Goal: Task Accomplishment & Management: Complete application form

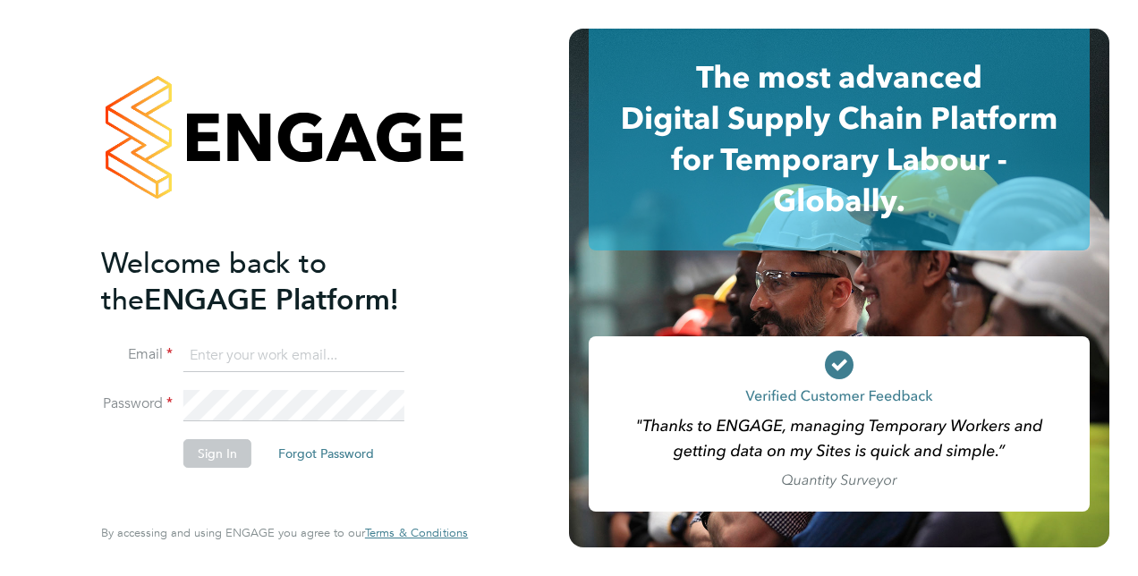
type input "catherine.shearman1@justice.gov.uk"
click at [229, 458] on button "Sign In" at bounding box center [217, 453] width 68 height 29
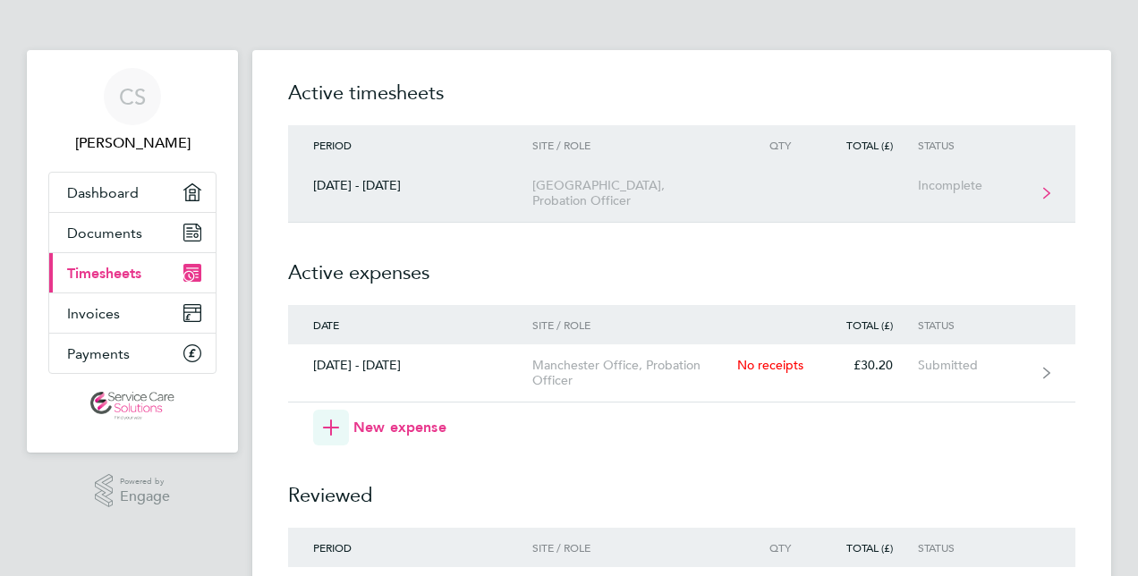
click at [1046, 193] on icon at bounding box center [1046, 193] width 7 height 13
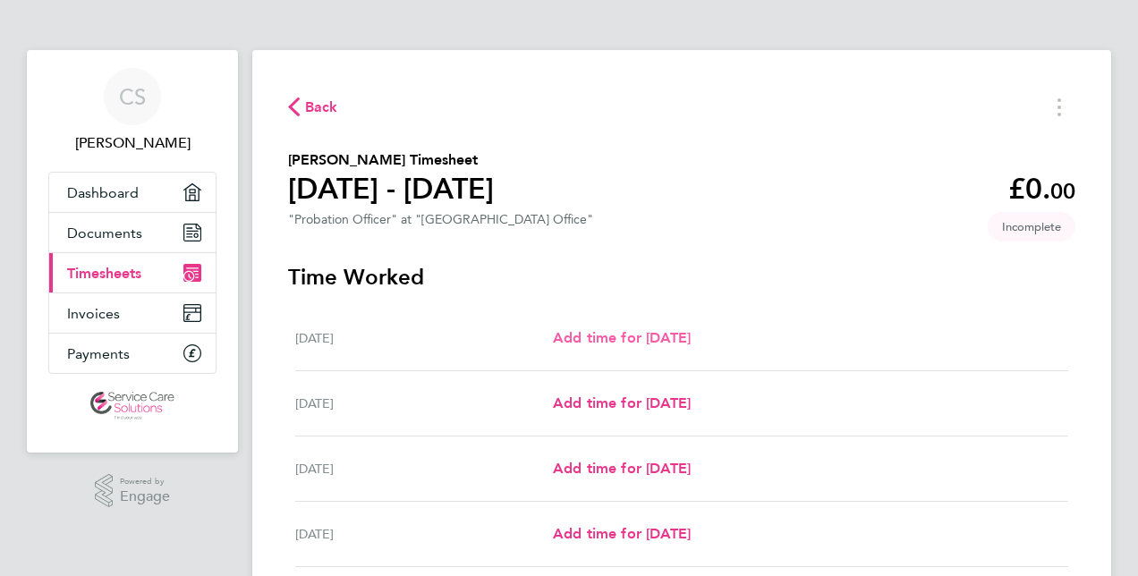
click at [690, 338] on span "Add time for [DATE]" at bounding box center [622, 337] width 138 height 17
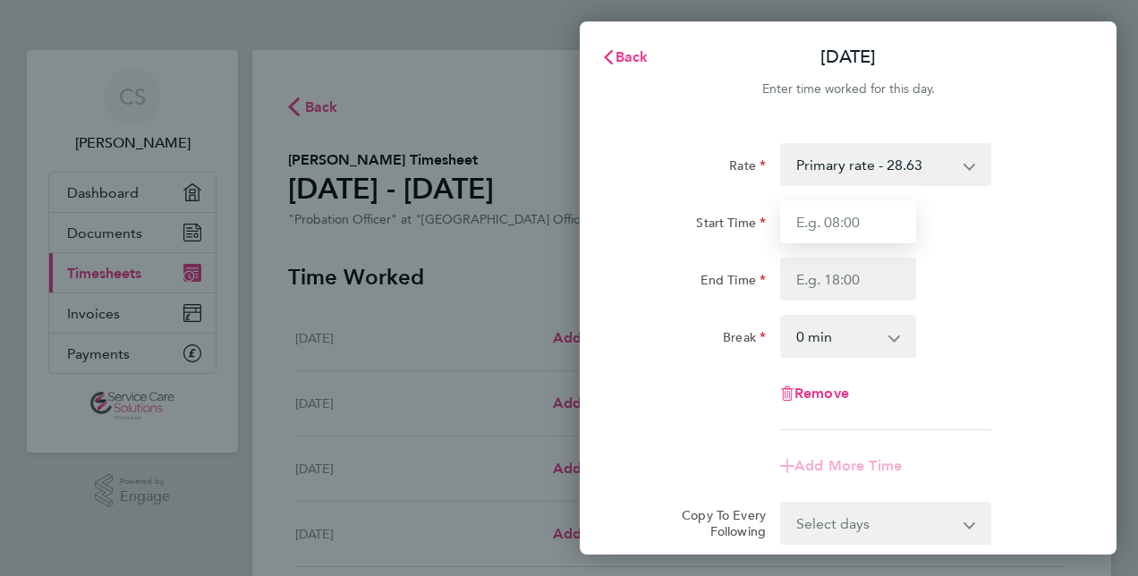
click at [832, 225] on input "Start Time" at bounding box center [848, 221] width 136 height 43
type input "08:00"
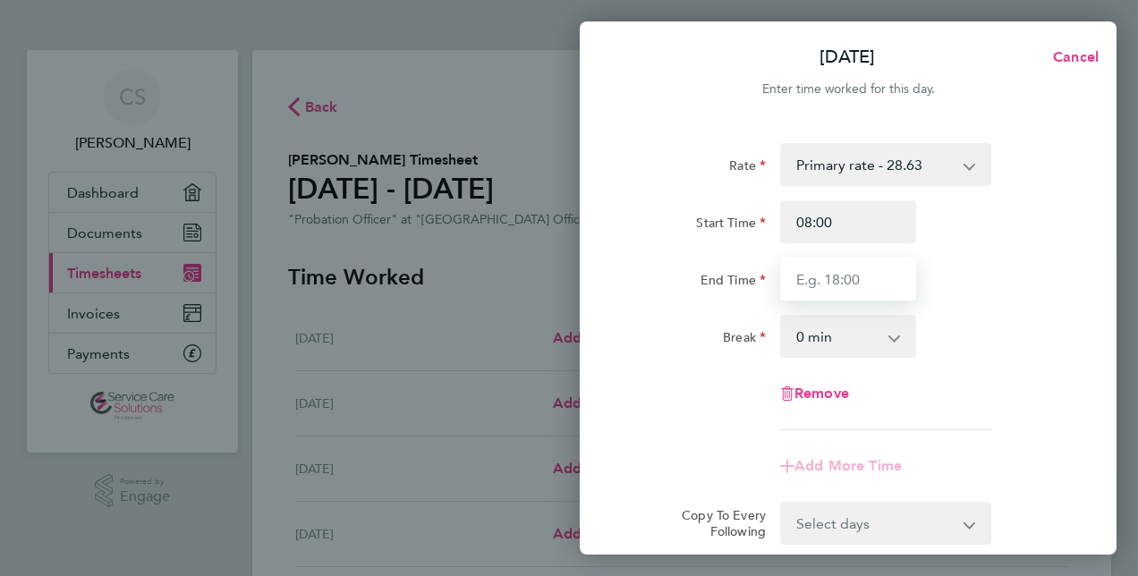
click at [834, 283] on input "End Time" at bounding box center [848, 279] width 136 height 43
type input "17:00"
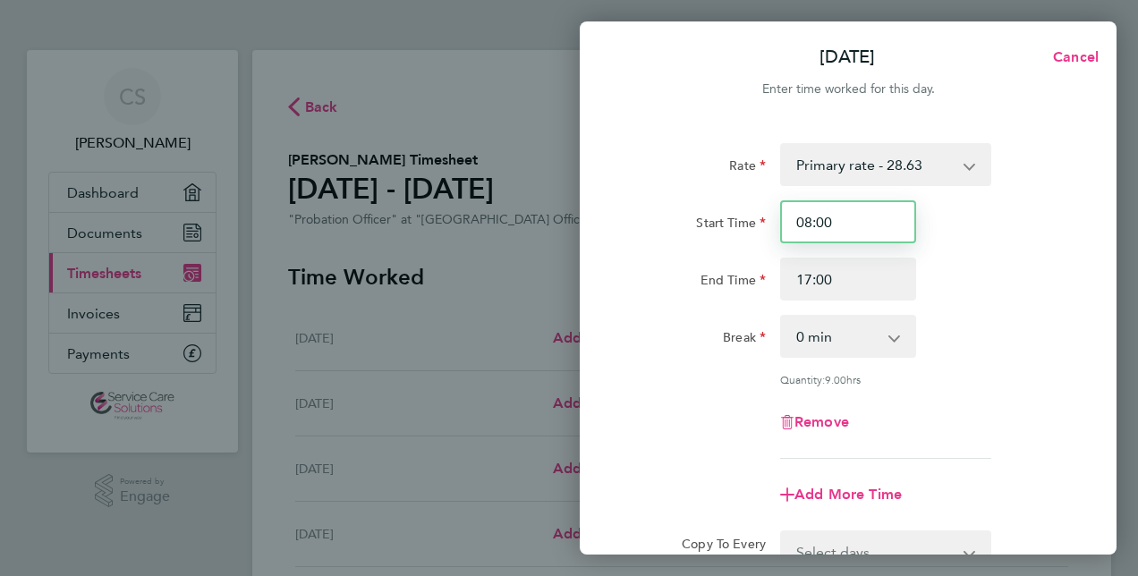
click at [803, 220] on input "08:00" at bounding box center [848, 221] width 136 height 43
type input "07:30"
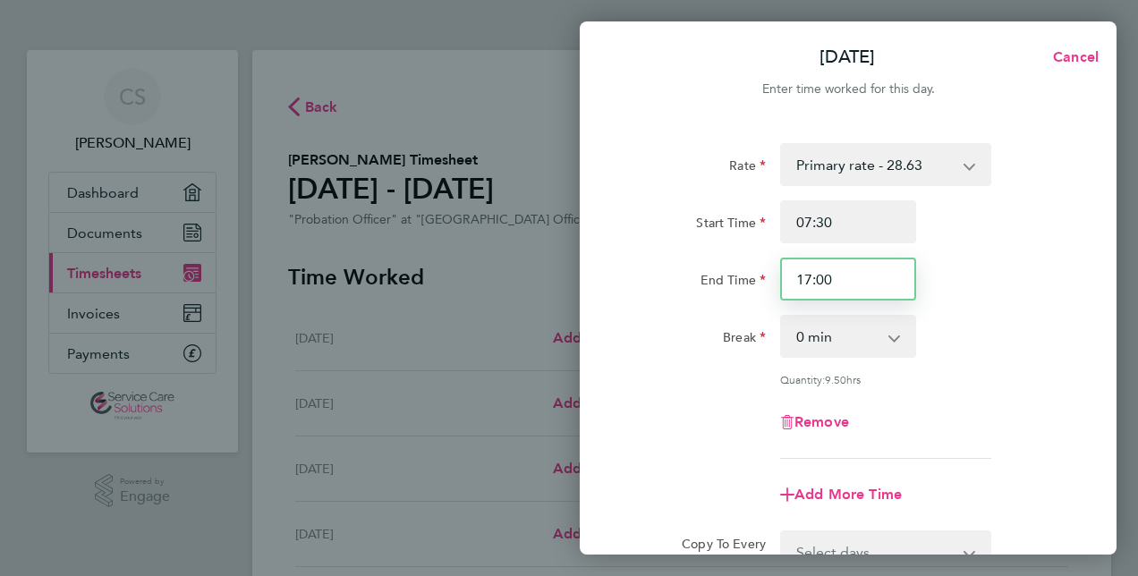
click at [835, 278] on input "17:00" at bounding box center [848, 279] width 136 height 43
type input "17:30"
click at [896, 338] on app-icon-cross-button at bounding box center [903, 336] width 21 height 39
click at [893, 342] on app-icon-cross-button at bounding box center [903, 336] width 21 height 39
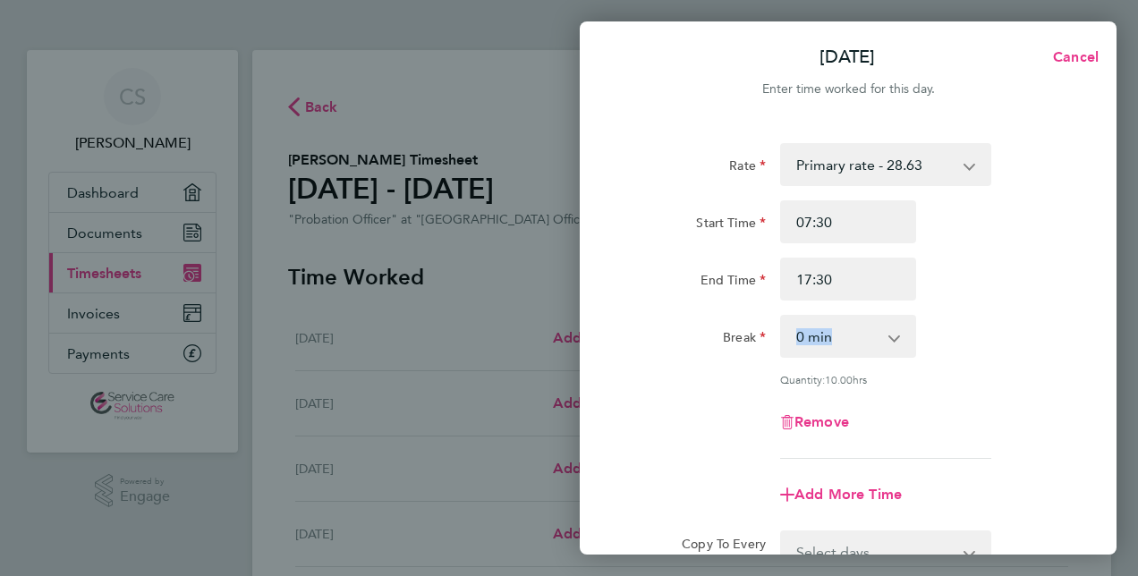
drag, startPoint x: 894, startPoint y: 331, endPoint x: 830, endPoint y: 343, distance: 65.4
click at [830, 343] on div "0 min 15 min 30 min 45 min 60 min 75 min 90 min" at bounding box center [848, 336] width 136 height 43
click at [830, 343] on select "0 min 15 min 30 min 45 min 60 min 75 min 90 min" at bounding box center [837, 336] width 111 height 39
select select "30"
click at [782, 317] on select "0 min 15 min 30 min 45 min 60 min 75 min 90 min" at bounding box center [837, 336] width 111 height 39
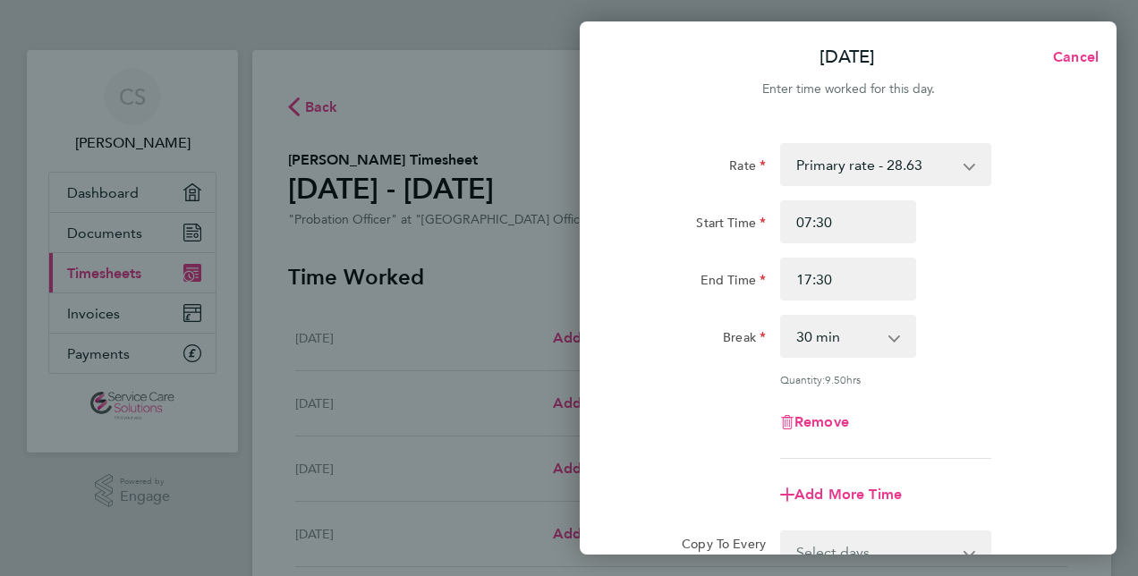
click at [1090, 537] on div "Rate Primary rate - 28.63 Start Time 07:30 End Time 17:30 Break 0 min 15 min 30…" at bounding box center [848, 398] width 537 height 552
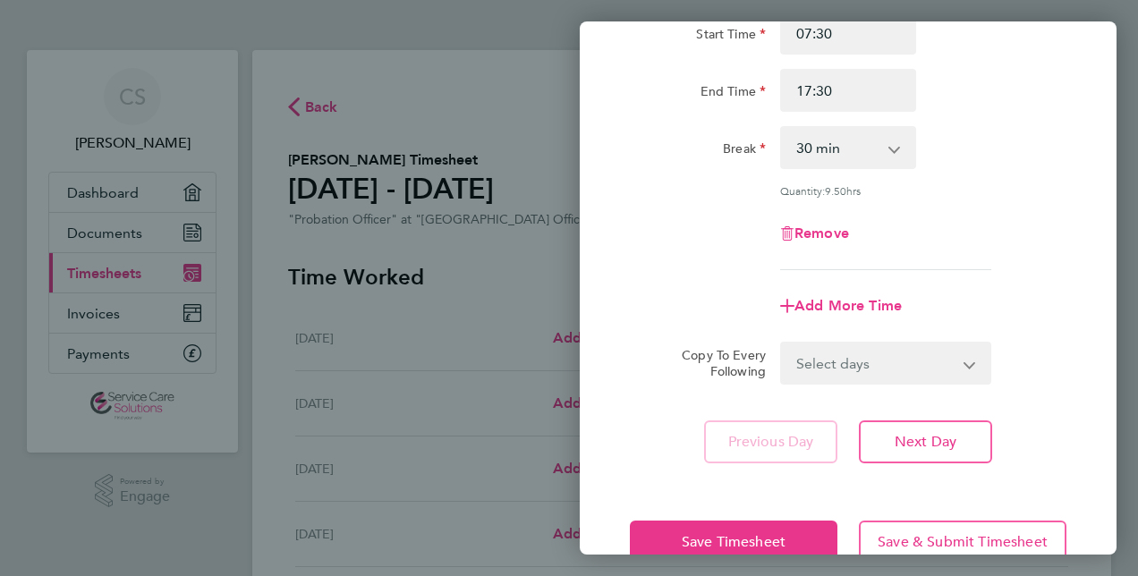
scroll to position [232, 0]
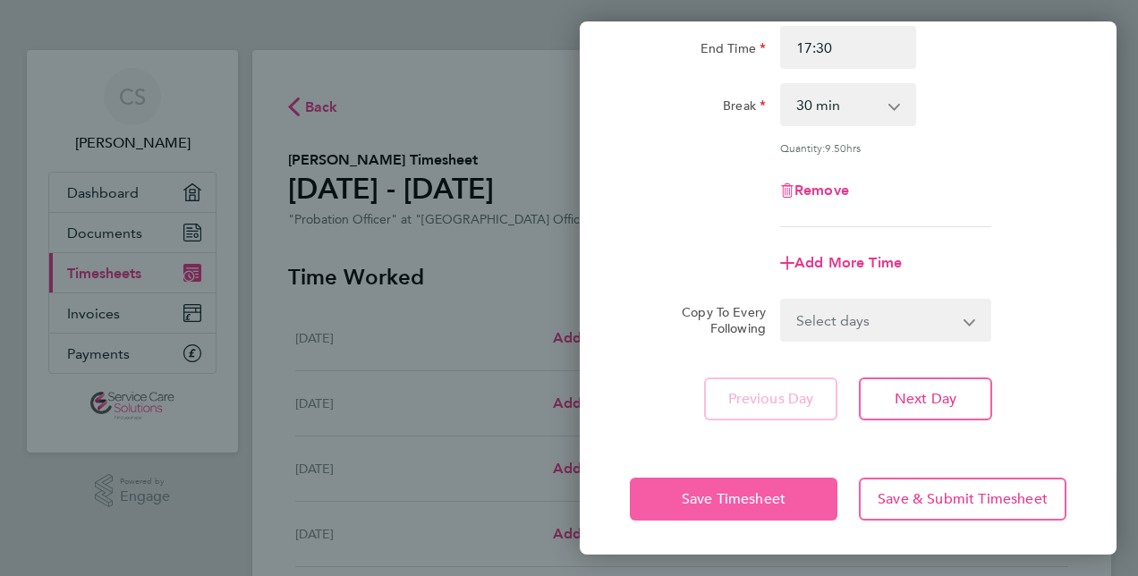
click at [777, 499] on span "Save Timesheet" at bounding box center [734, 499] width 104 height 18
